Goal: Task Accomplishment & Management: Manage account settings

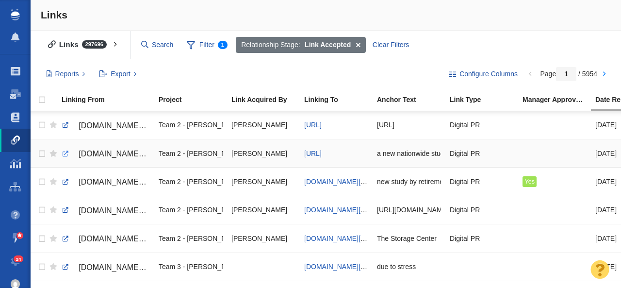
click at [64, 154] on link at bounding box center [65, 153] width 9 height 9
checkbox input "true"
click at [41, 154] on input "checkbox" at bounding box center [40, 153] width 15 height 21
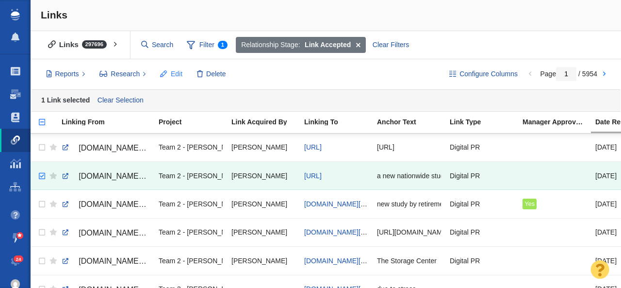
click at [171, 75] on span "Edit" at bounding box center [177, 74] width 12 height 10
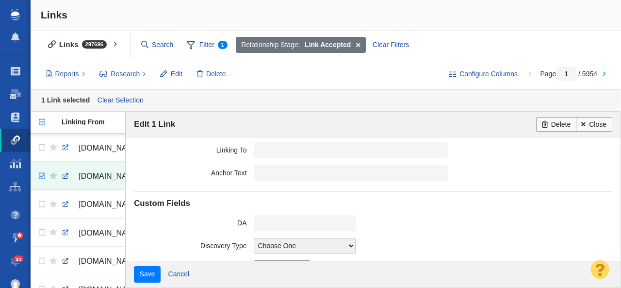
scroll to position [276, 0]
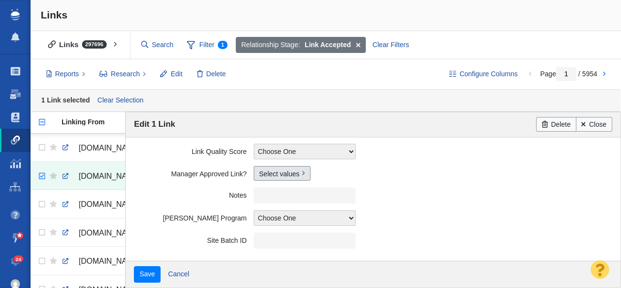
click at [273, 176] on link "Select values" at bounding box center [282, 173] width 57 height 15
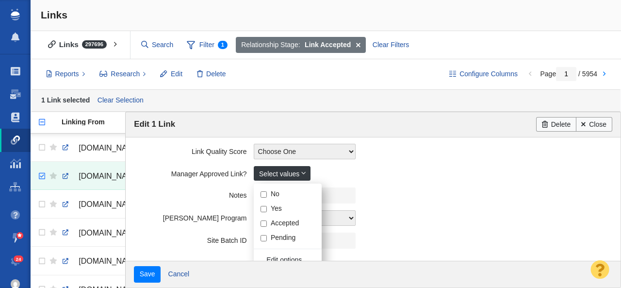
click at [264, 209] on input "Yes" at bounding box center [263, 209] width 6 height 6
checkbox input "true"
click at [191, 196] on label "Notes" at bounding box center [193, 193] width 119 height 12
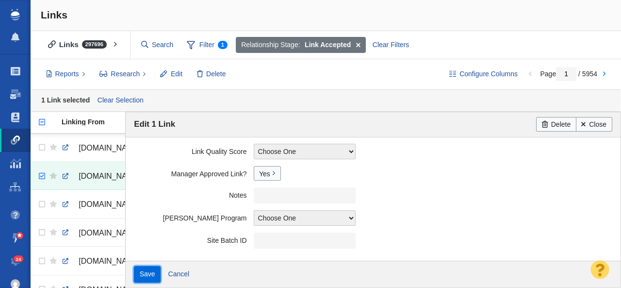
click at [140, 273] on input "Save" at bounding box center [147, 274] width 27 height 16
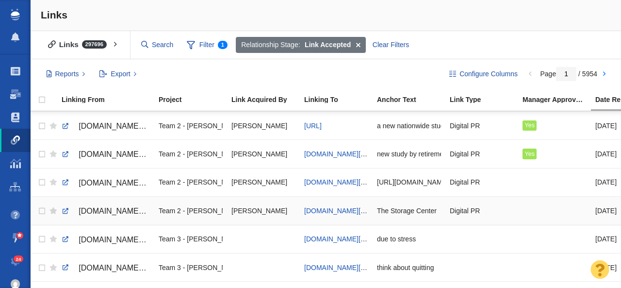
scroll to position [0, 0]
